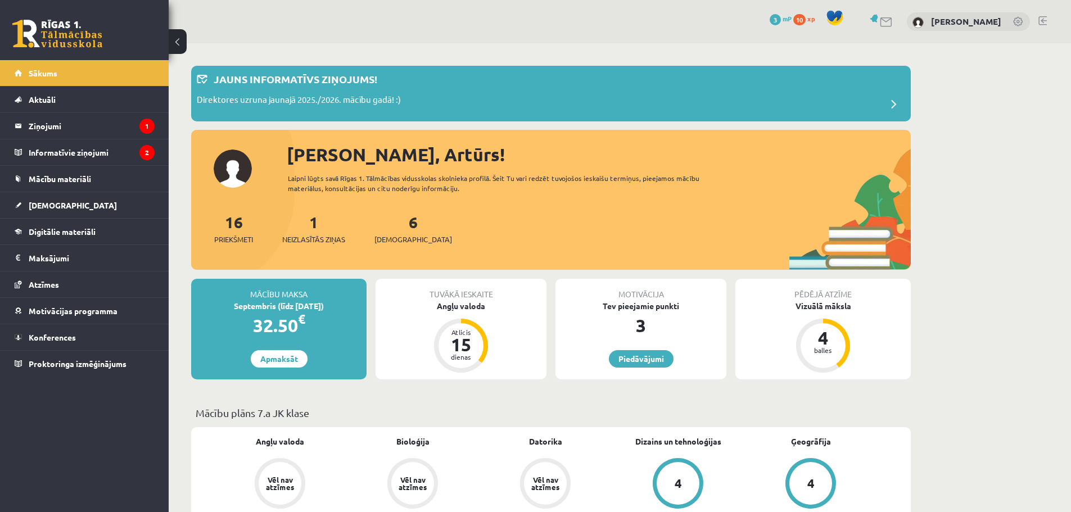
click at [799, 17] on span "10" at bounding box center [799, 19] width 12 height 11
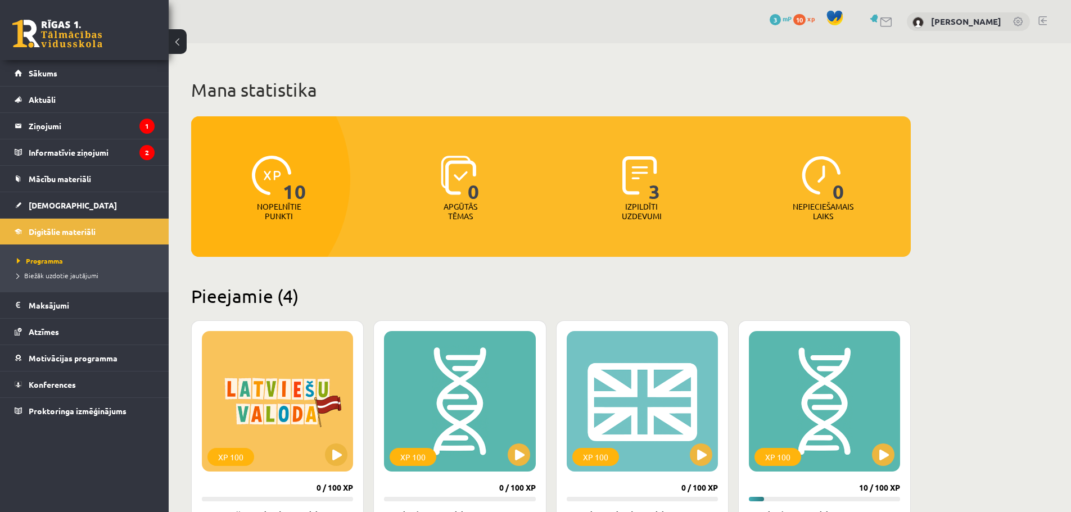
click at [279, 209] on p "Nopelnītie punkti" at bounding box center [279, 211] width 44 height 19
click at [618, 177] on div "3 Izpildīti uzdevumi" at bounding box center [642, 189] width 176 height 78
click at [293, 210] on p "Nopelnītie punkti" at bounding box center [279, 211] width 44 height 19
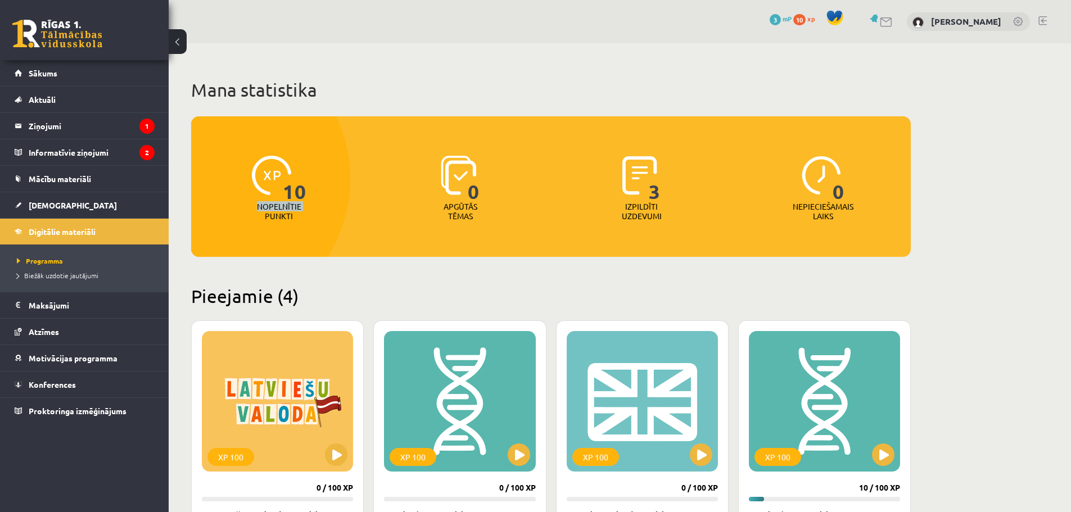
click at [293, 210] on p "Nopelnītie punkti" at bounding box center [279, 211] width 44 height 19
click at [641, 203] on p "Izpildīti uzdevumi" at bounding box center [641, 211] width 44 height 19
click at [88, 258] on link "Programma" at bounding box center [87, 261] width 140 height 10
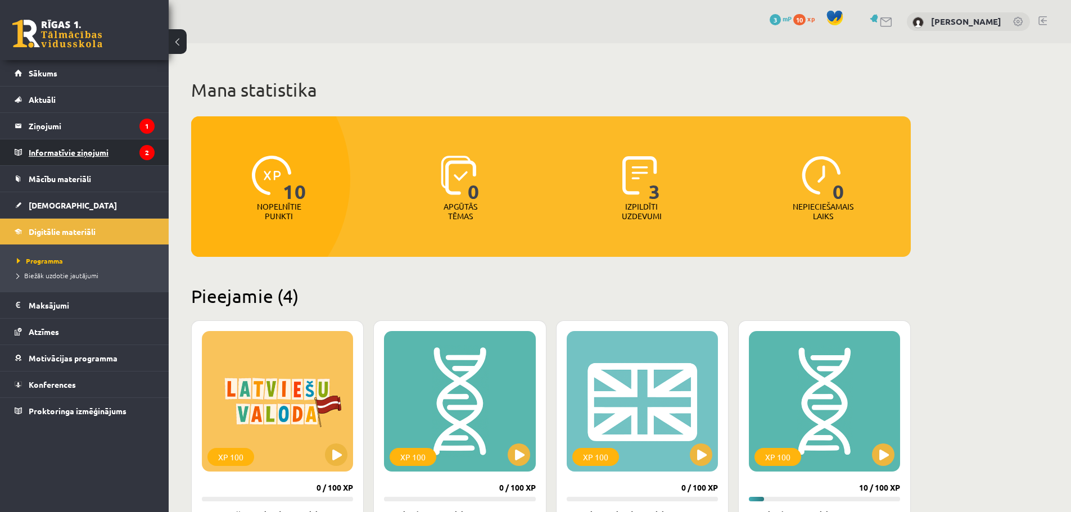
click at [86, 152] on legend "Informatīvie ziņojumi 2" at bounding box center [92, 152] width 126 height 26
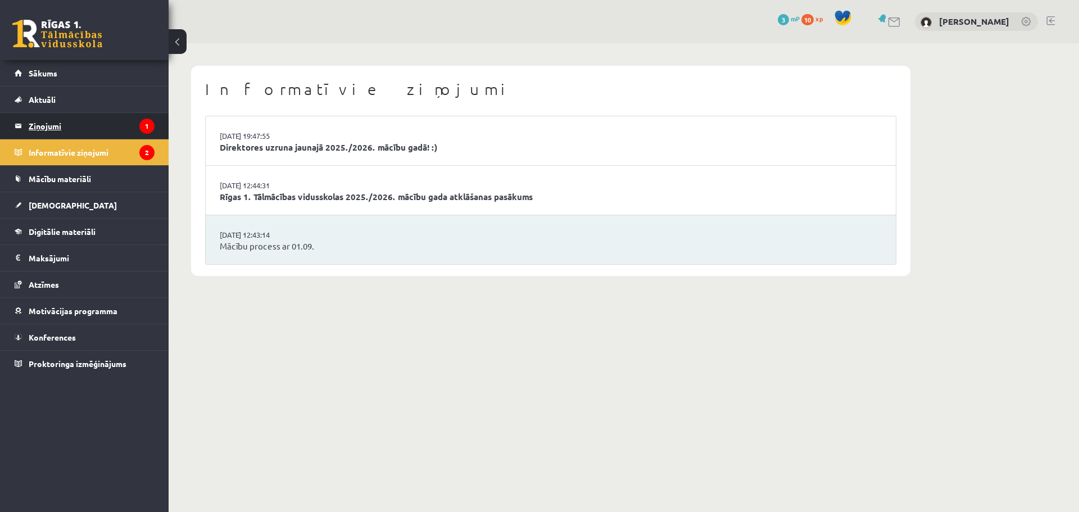
click at [87, 126] on legend "Ziņojumi 1" at bounding box center [92, 126] width 126 height 26
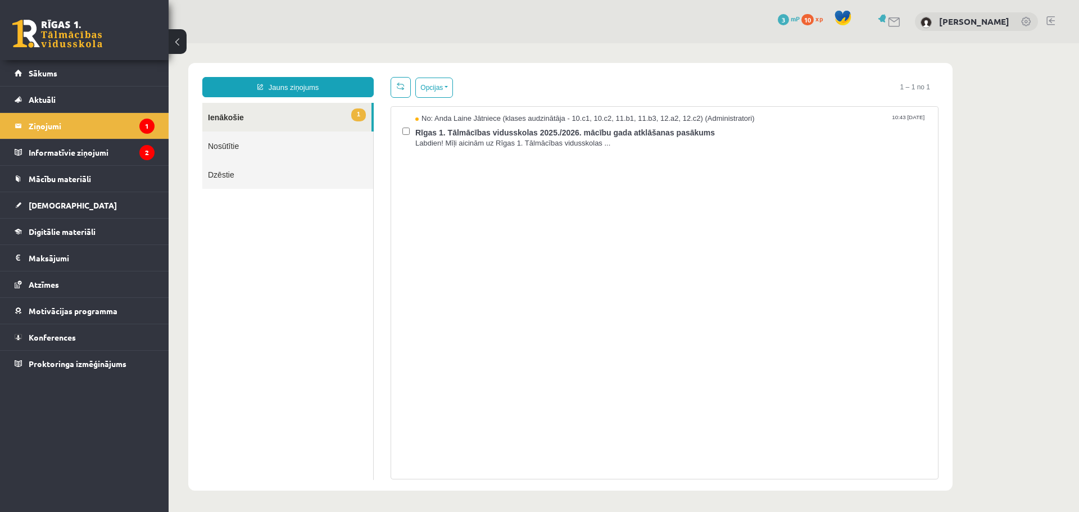
click at [219, 126] on link "1 Ienākošie" at bounding box center [286, 117] width 169 height 29
click at [70, 74] on link "Sākums" at bounding box center [85, 73] width 140 height 26
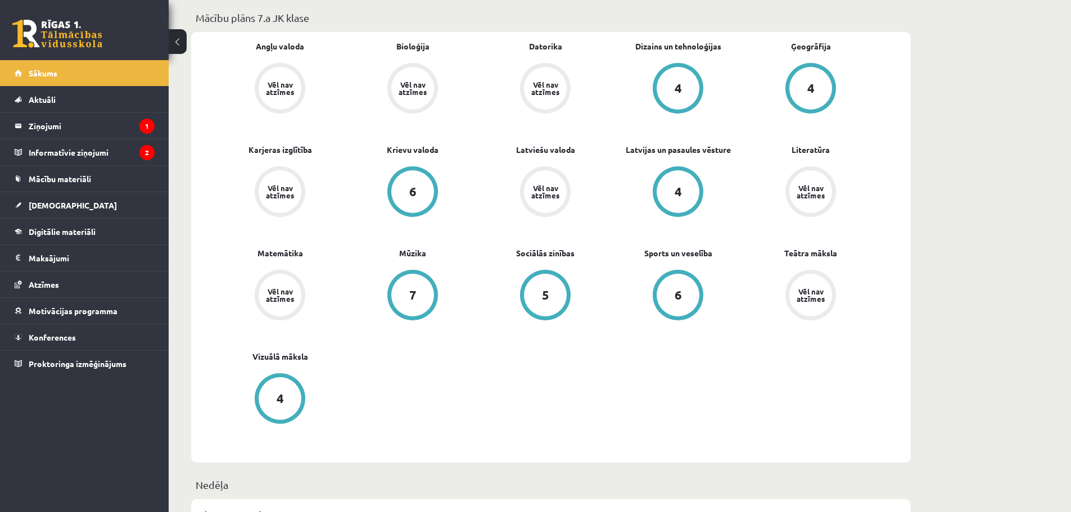
scroll to position [393, 0]
click at [418, 89] on div "Vēl nav atzīmes" at bounding box center [412, 90] width 31 height 15
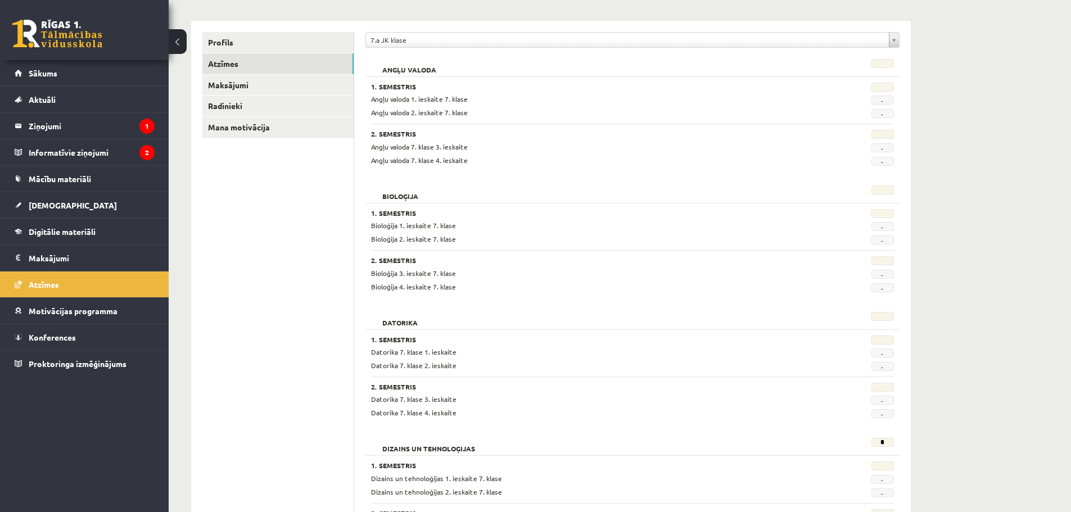
scroll to position [112, 0]
